Goal: Check status: Check status

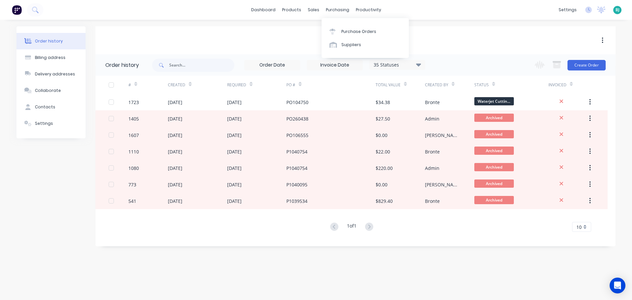
click at [310, 9] on div "sales" at bounding box center [313, 10] width 18 height 10
click at [335, 32] on div "Sales Orders" at bounding box center [337, 32] width 27 height 6
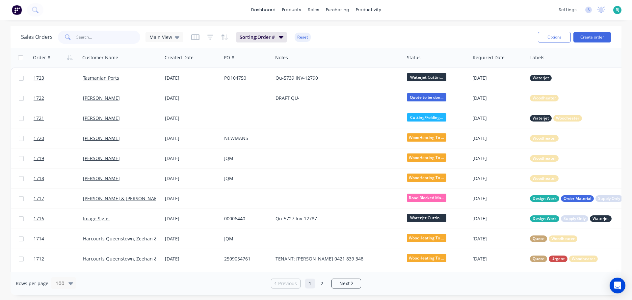
click at [113, 36] on input "text" at bounding box center [108, 37] width 64 height 13
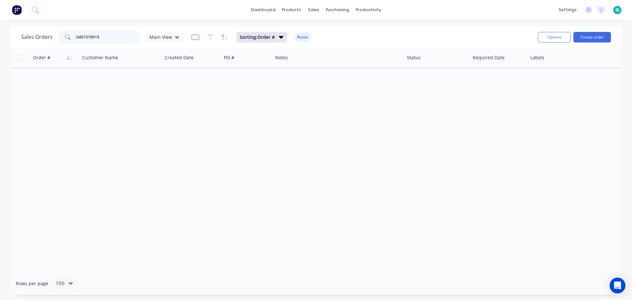
click at [85, 39] on input "0407319015" at bounding box center [108, 37] width 64 height 13
click at [91, 37] on input "0407 319015" at bounding box center [108, 37] width 64 height 13
click at [92, 38] on input "0407 319015" at bounding box center [108, 37] width 64 height 13
type input "0407 319 015"
drag, startPoint x: 106, startPoint y: 35, endPoint x: 74, endPoint y: 35, distance: 32.3
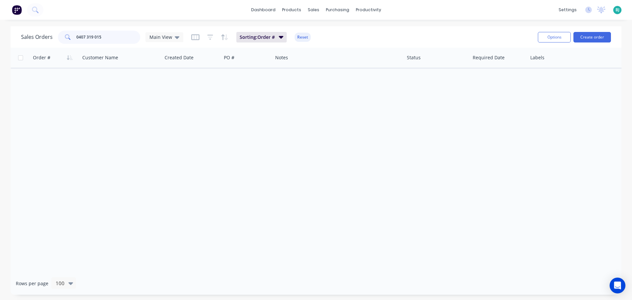
click at [74, 35] on div "0407 319 015" at bounding box center [99, 37] width 82 height 13
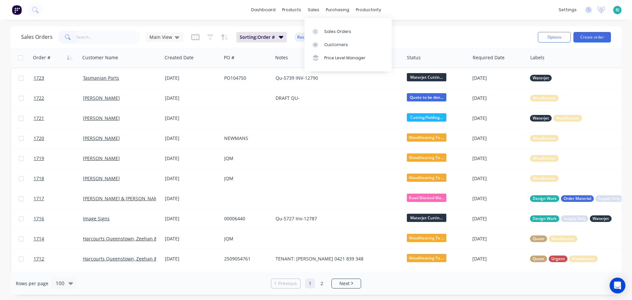
click at [428, 25] on div "dashboard products sales purchasing productivity dashboard products Product Cat…" at bounding box center [316, 150] width 632 height 300
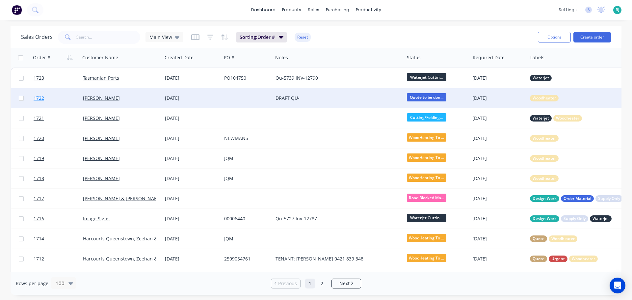
click at [68, 99] on link "1722" at bounding box center [58, 98] width 49 height 20
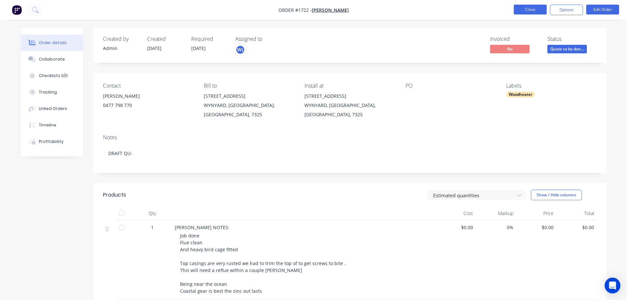
click at [528, 11] on button "Close" at bounding box center [530, 10] width 33 height 10
